Goal: Transaction & Acquisition: Obtain resource

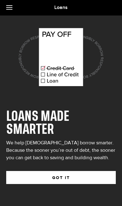
click at [66, 172] on button "GOT IT" at bounding box center [60, 177] width 109 height 13
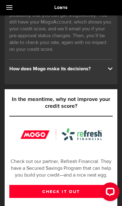
scroll to position [137, 0]
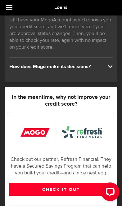
click at [72, 190] on link "CHECK IT OUT" at bounding box center [60, 189] width 103 height 13
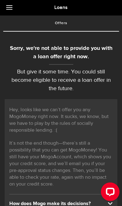
click at [103, 99] on div "Hey, looks like we can’t offer you any MogoMoney right now. It sucks, we know, …" at bounding box center [61, 159] width 112 height 120
click at [13, 11] on link at bounding box center [11, 7] width 22 height 15
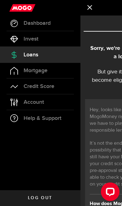
click at [45, 96] on link "Account Compte" at bounding box center [40, 101] width 80 height 15
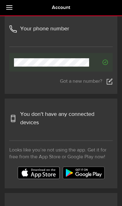
scroll to position [198, 0]
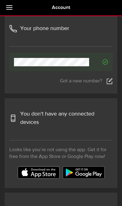
click at [86, 112] on span "You don't have any connected devices" at bounding box center [66, 118] width 92 height 17
click at [32, 110] on span "You don't have any connected devices" at bounding box center [66, 118] width 92 height 17
click at [30, 115] on span "You don't have any connected devices" at bounding box center [66, 118] width 92 height 17
click at [100, 137] on div "You can connect a maximum of 2 devices per Mogo app. If you wish to use the app…" at bounding box center [60, 144] width 103 height 70
click at [67, 110] on span "You don't have any connected devices" at bounding box center [66, 118] width 92 height 17
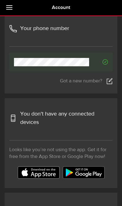
click at [12, 119] on h3 "Mogo app - You have connected devices Mogo app - You have 0 connected devices Y…" at bounding box center [60, 124] width 103 height 28
click at [9, 116] on div "You can connect a maximum of 2 devices per Mogo app. If you wish to use the app…" at bounding box center [61, 142] width 112 height 71
click at [59, 136] on div "You can connect a maximum of 2 devices per Mogo app. If you wish to use the app…" at bounding box center [60, 144] width 103 height 70
click at [42, 166] on img at bounding box center [39, 172] width 42 height 12
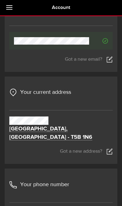
scroll to position [0, 0]
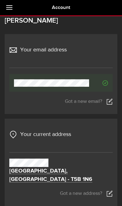
click at [11, 8] on link at bounding box center [11, 7] width 22 height 15
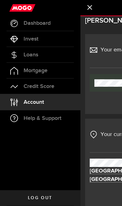
click at [48, 54] on link "Loans" at bounding box center [40, 54] width 80 height 15
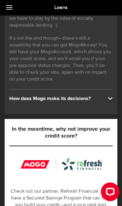
scroll to position [105, 0]
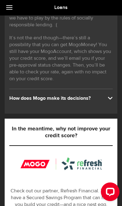
click at [102, 96] on div "How does Mogo make its decisions?" at bounding box center [60, 98] width 103 height 7
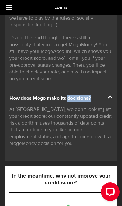
click at [74, 141] on p "At [GEOGRAPHIC_DATA], we don’t look at just your credit score; our constantly u…" at bounding box center [60, 126] width 103 height 41
click at [74, 147] on p "At [GEOGRAPHIC_DATA], we don’t look at just your credit score; our constantly u…" at bounding box center [60, 126] width 103 height 41
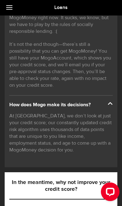
scroll to position [0, 0]
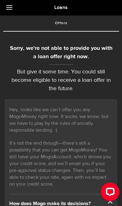
click at [12, 12] on link at bounding box center [11, 7] width 22 height 15
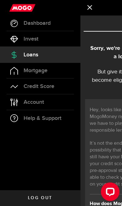
click at [9, 10] on icon at bounding box center [22, 8] width 26 height 8
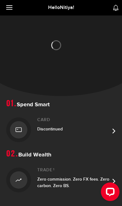
click at [92, 59] on div at bounding box center [61, 55] width 122 height 80
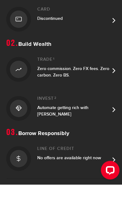
scroll to position [90, 0]
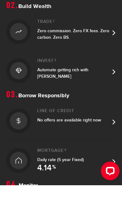
click at [91, 129] on div "Line of credit No offers are available right now" at bounding box center [73, 141] width 72 height 25
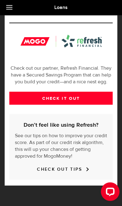
scroll to position [227, 0]
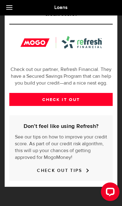
click at [11, 11] on link at bounding box center [11, 7] width 22 height 15
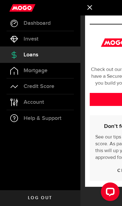
click at [41, 77] on link "Mortgage" at bounding box center [40, 70] width 80 height 15
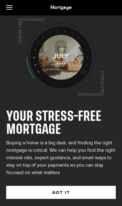
scroll to position [33, 0]
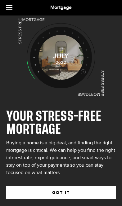
click at [71, 186] on button "GOT IT" at bounding box center [60, 192] width 109 height 13
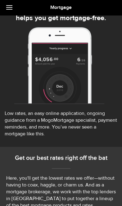
select select "3knYdhfXw4iYoq2m0WGQES"
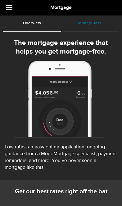
click at [92, 24] on link "MoneyClass (requires attention)" at bounding box center [90, 22] width 58 height 15
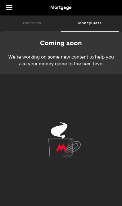
scroll to position [2, 0]
click at [41, 19] on link "Overview (requires attention)" at bounding box center [32, 22] width 58 height 15
select select "3knYdhfXw4iYoq2m0WGQES"
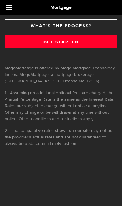
scroll to position [369, 0]
